Goal: Entertainment & Leisure: Consume media (video, audio)

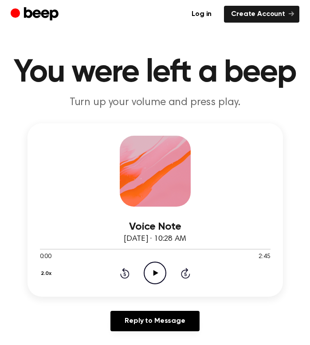
click at [150, 269] on icon "Play Audio" at bounding box center [154, 272] width 23 height 23
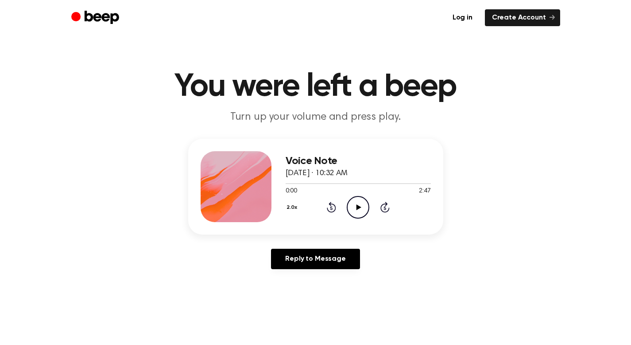
click at [354, 207] on icon "Play Audio" at bounding box center [358, 207] width 23 height 23
click at [354, 211] on icon "Play Audio" at bounding box center [358, 207] width 23 height 23
click at [354, 207] on icon "Play Audio" at bounding box center [358, 207] width 23 height 23
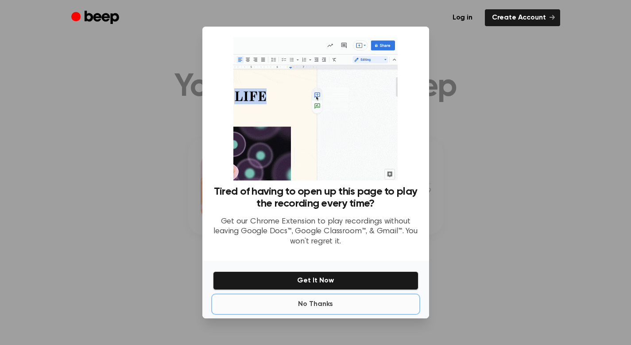
click at [327, 306] on button "No Thanks" at bounding box center [315, 304] width 205 height 18
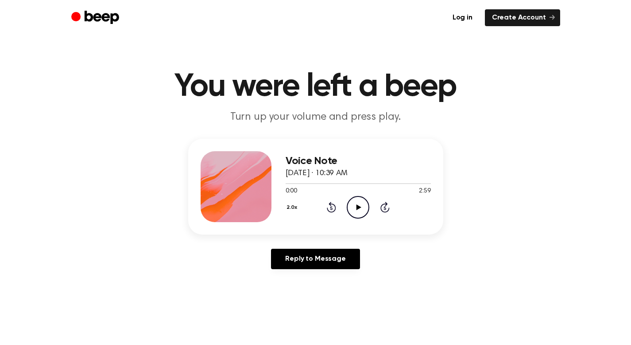
click at [355, 200] on icon "Play Audio" at bounding box center [358, 207] width 23 height 23
